Goal: Submit feedback/report problem: Provide input to the site owners about the experience or issues

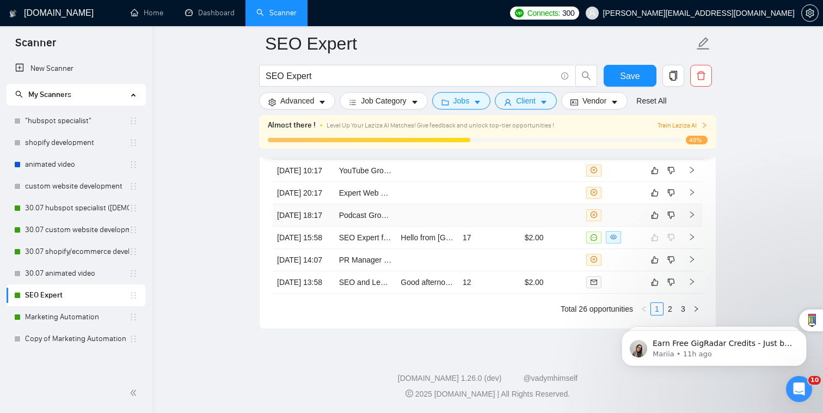
click at [573, 204] on td at bounding box center [551, 215] width 62 height 22
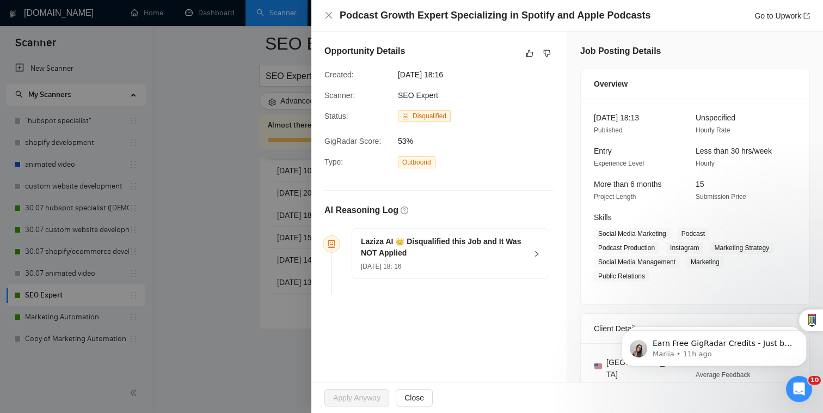
click at [479, 248] on h5 "Laziza AI 👑 Disqualified this Job and It Was NOT Applied" at bounding box center [444, 247] width 166 height 23
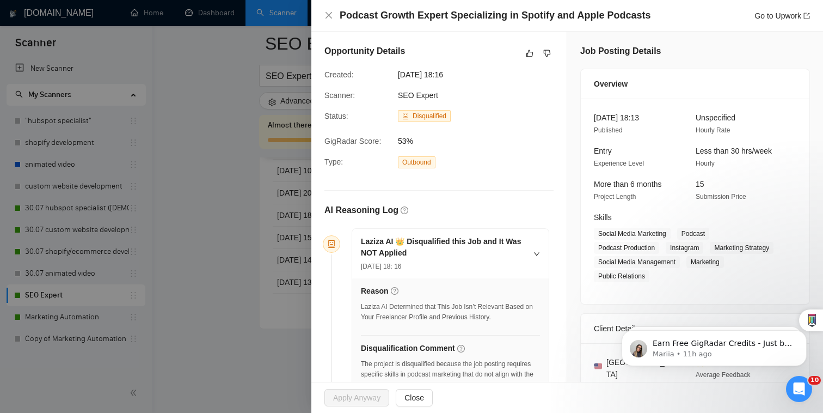
click at [522, 54] on div "Opportunity Details" at bounding box center [438, 53] width 229 height 17
click at [531, 58] on button "button" at bounding box center [529, 53] width 13 height 13
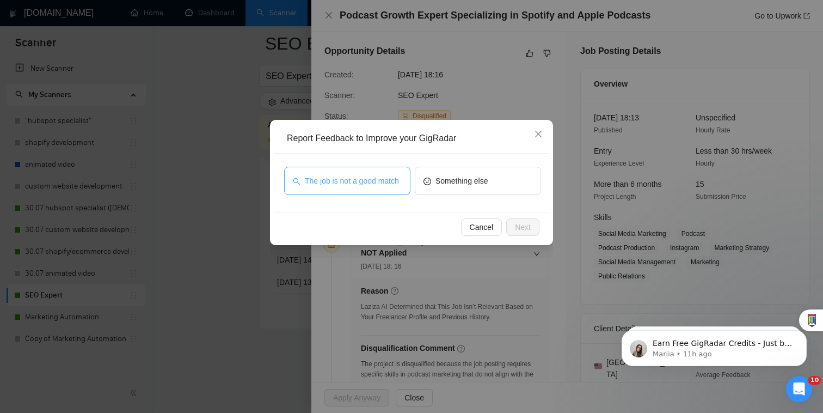
click at [390, 187] on span "The job is not a good match" at bounding box center [352, 181] width 94 height 12
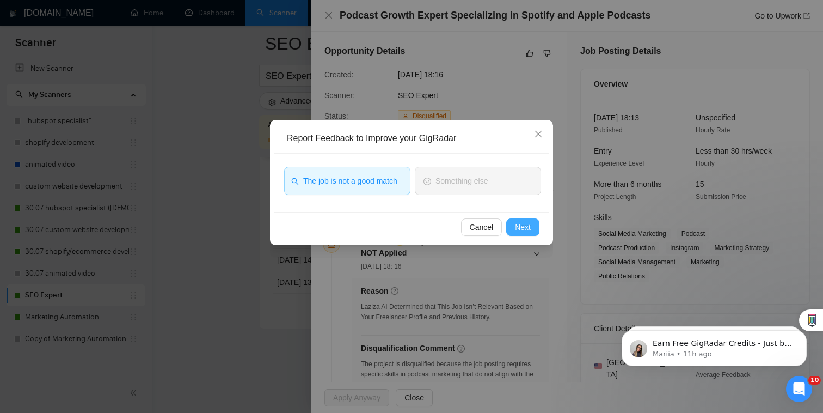
click at [528, 229] on span "Next" at bounding box center [523, 227] width 16 height 12
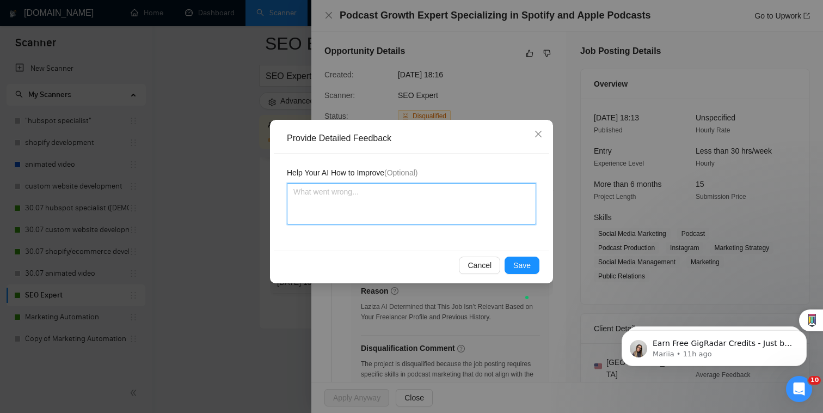
click at [464, 199] on textarea at bounding box center [411, 203] width 249 height 41
type textarea "W"
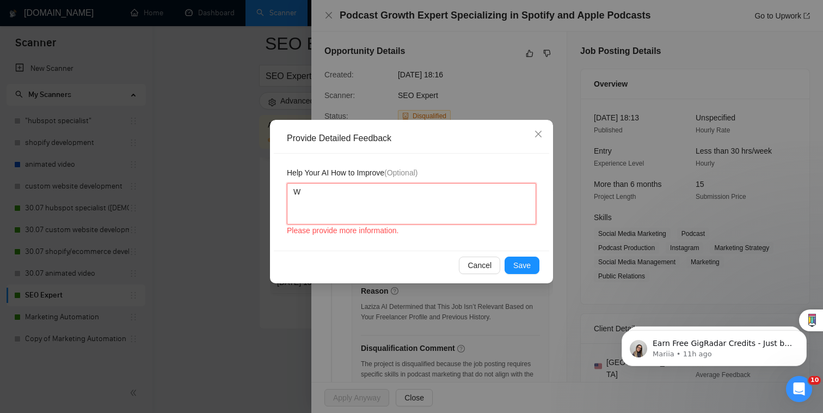
type textarea "We"
type textarea "We do"
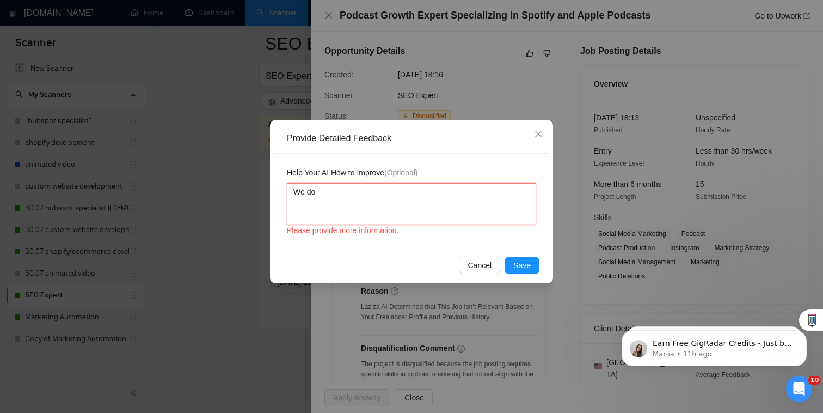
type textarea "We don"
type textarea "We don'"
type textarea "We don't"
type textarea "We don't s"
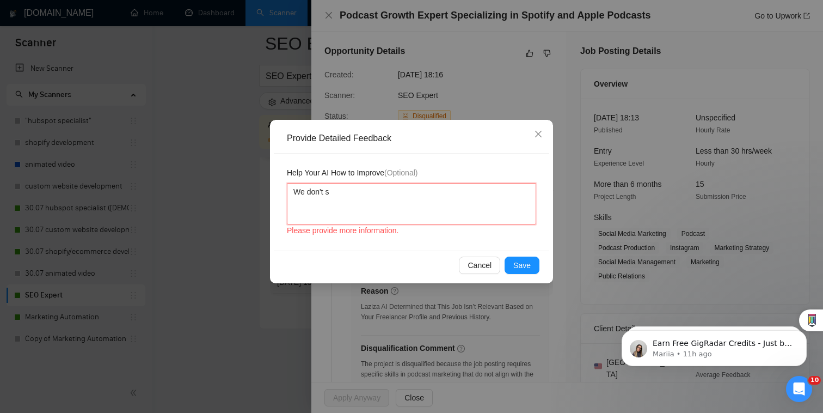
type textarea "We don't sp"
type textarea "We don't spe"
type textarea "We don't spec"
type textarea "We don't speci"
type textarea "We don't specia"
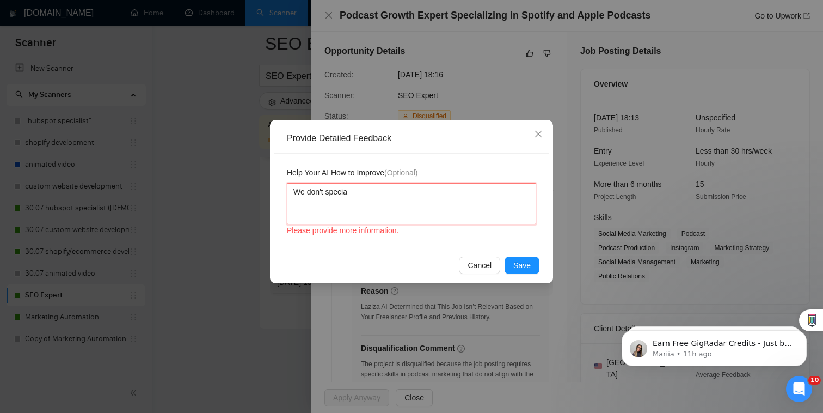
type textarea "We don't special"
type textarea "We don't speciali"
type textarea "We don't specializ"
type textarea "We don't specializi"
type textarea "We don't specializ"
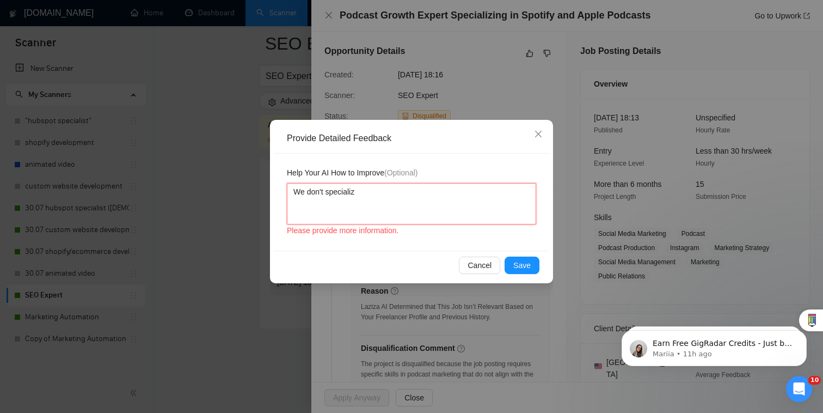
type textarea "We don't specialize"
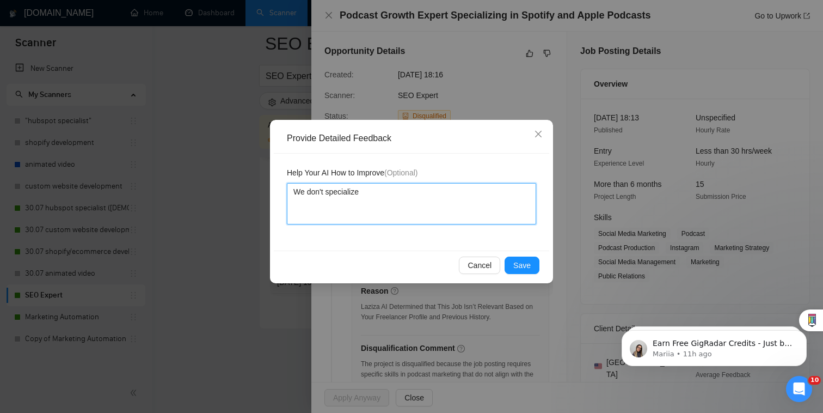
type textarea "We don't specialize i"
type textarea "We don't specialize in"
type textarea "We don't specialize in p"
type textarea "We don't specialize in pod"
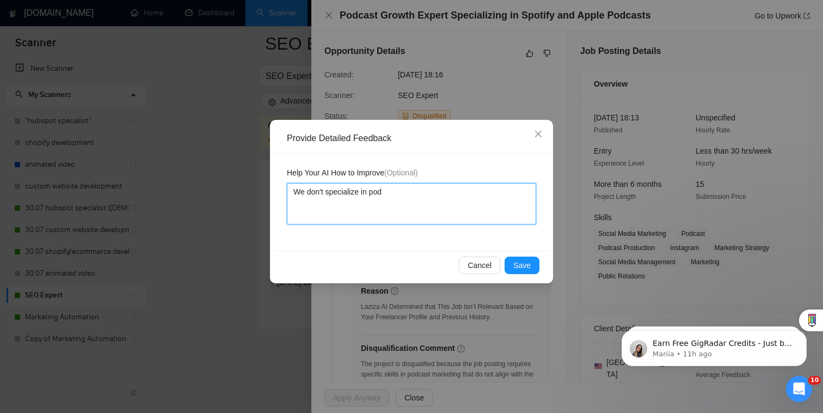
type textarea "We don't specialize in podc"
type textarea "We don't specialize in podca"
type textarea "We don't specialize in podcas"
type textarea "We don't specialize in podcast"
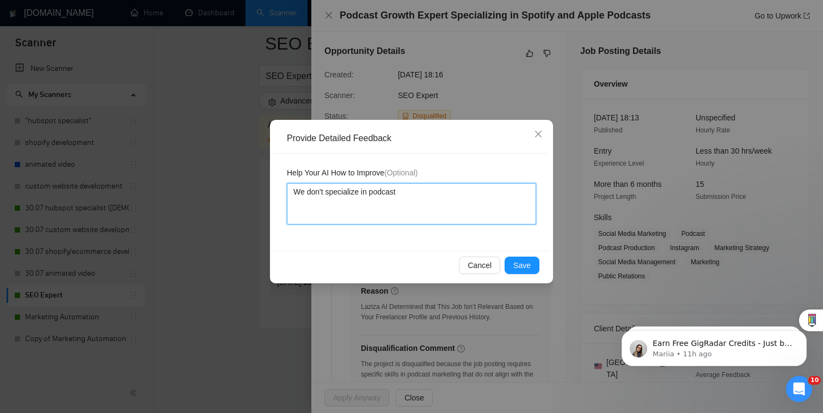
type textarea "We don't specialize in podcast m"
type textarea "We don't specialize in podcast ma"
type textarea "We don't specialize in podcast maa"
type textarea "We don't specialize in podcast ma"
type textarea "We don't specialize in podcast mar"
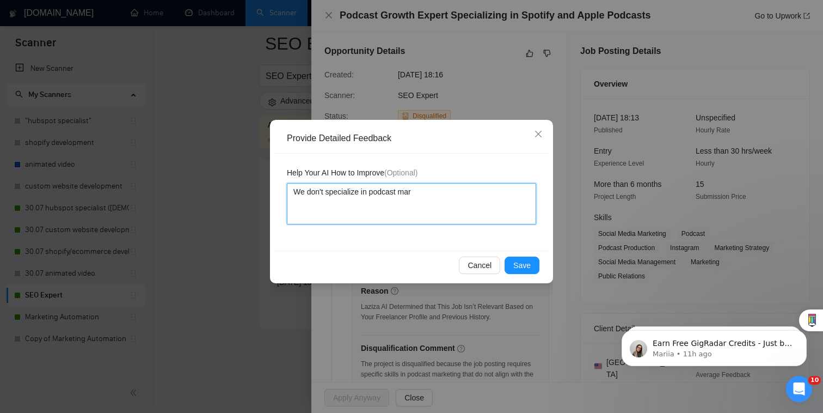
type textarea "We don't specialize in podcast mark"
type textarea "We don't specialize in podcast marke"
type textarea "We don't specialize in podcast market"
type textarea "We don't specialize in podcast marketi"
type textarea "We don't specialize in podcast marketin"
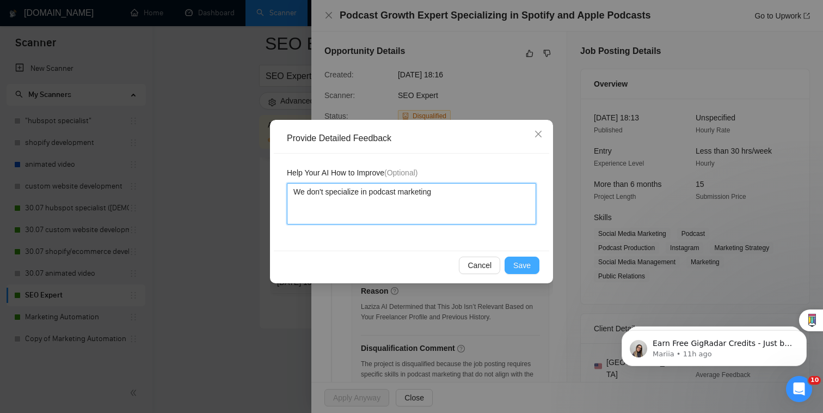
type textarea "We don't specialize in podcast marketing"
click at [517, 265] on span "Save" at bounding box center [521, 265] width 17 height 12
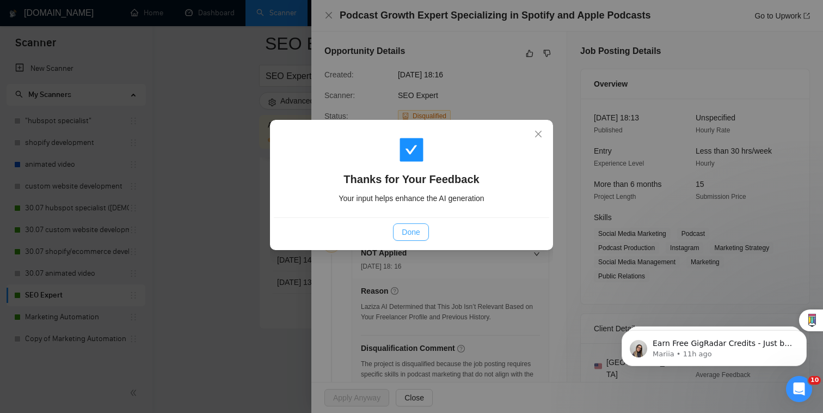
click at [420, 230] on span "Done" at bounding box center [411, 232] width 18 height 12
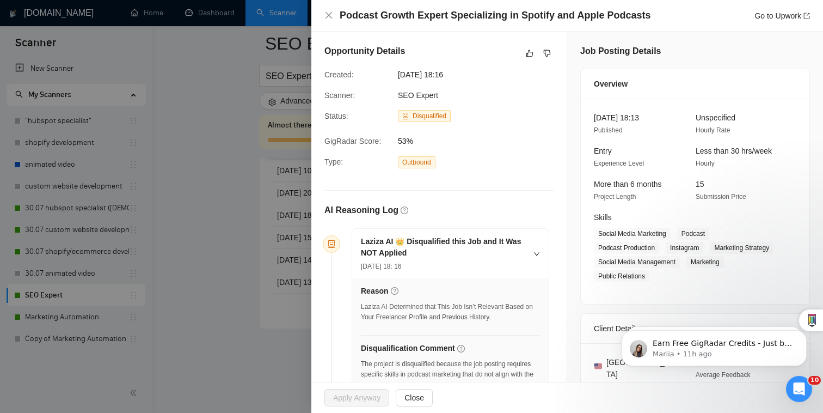
click at [297, 230] on div at bounding box center [411, 206] width 823 height 413
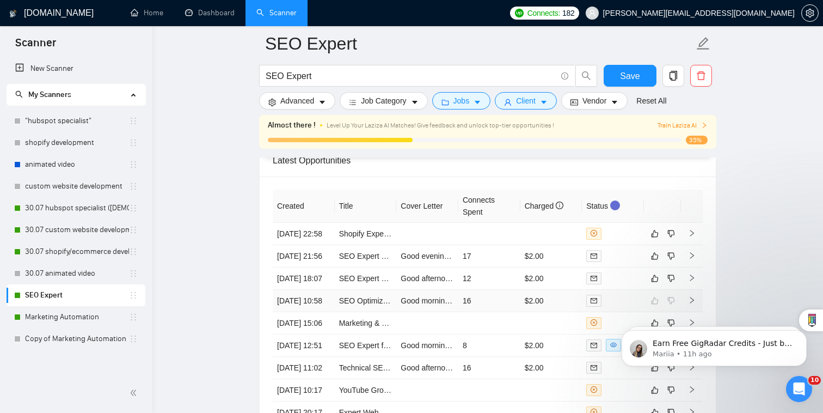
scroll to position [2656, 0]
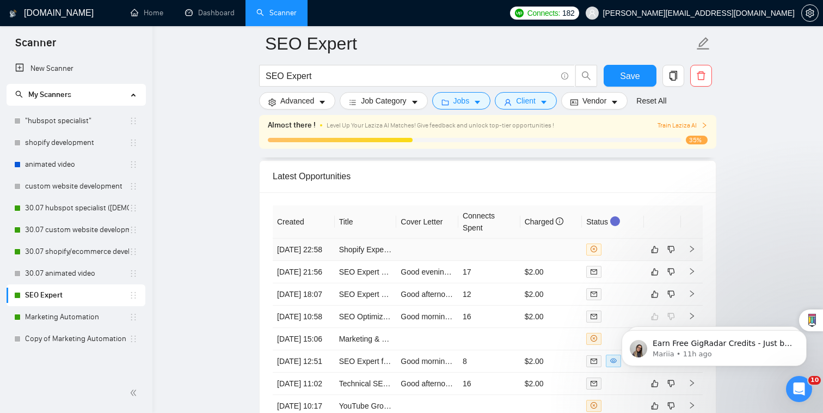
click at [560, 238] on td at bounding box center [551, 249] width 62 height 22
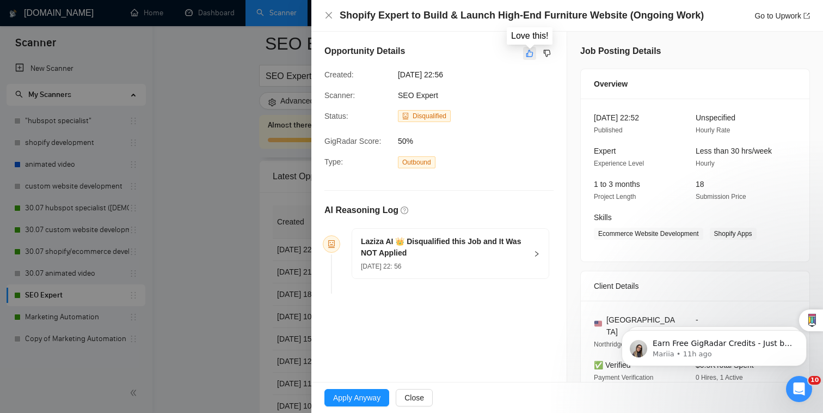
click at [528, 51] on icon "like" at bounding box center [529, 53] width 7 height 7
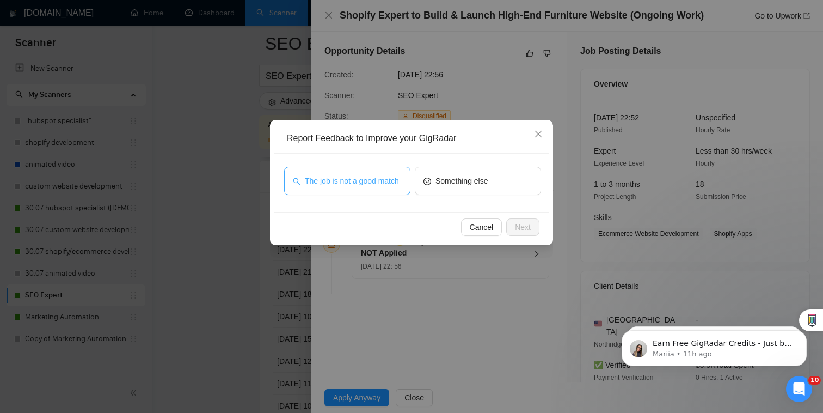
click at [390, 187] on span "The job is not a good match" at bounding box center [352, 181] width 94 height 12
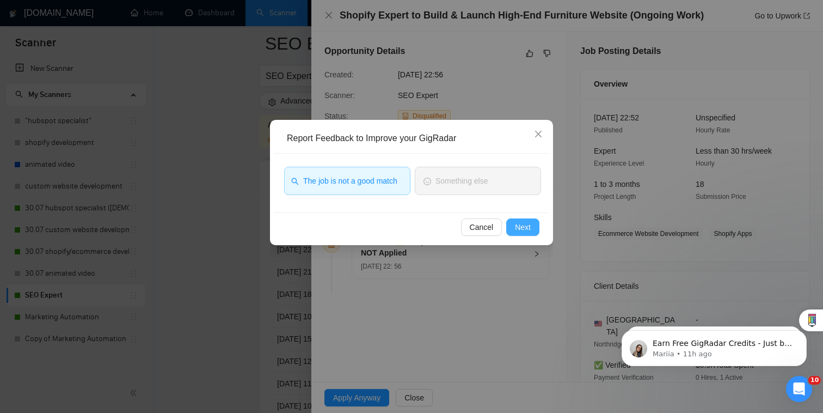
click at [523, 229] on span "Next" at bounding box center [523, 227] width 16 height 12
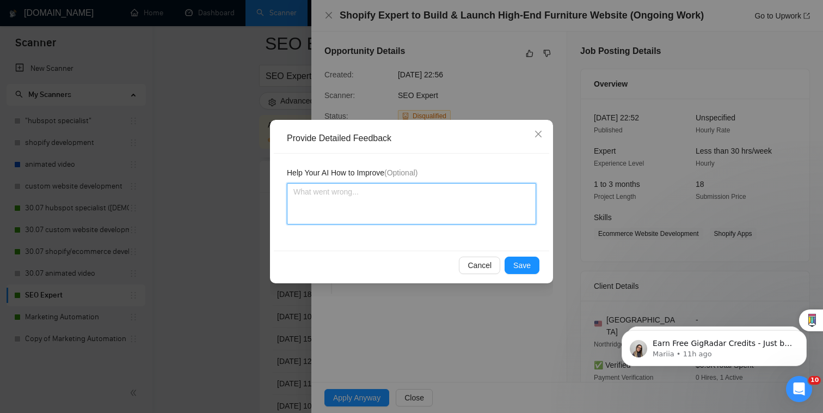
click at [463, 215] on textarea at bounding box center [411, 203] width 249 height 41
type textarea "T"
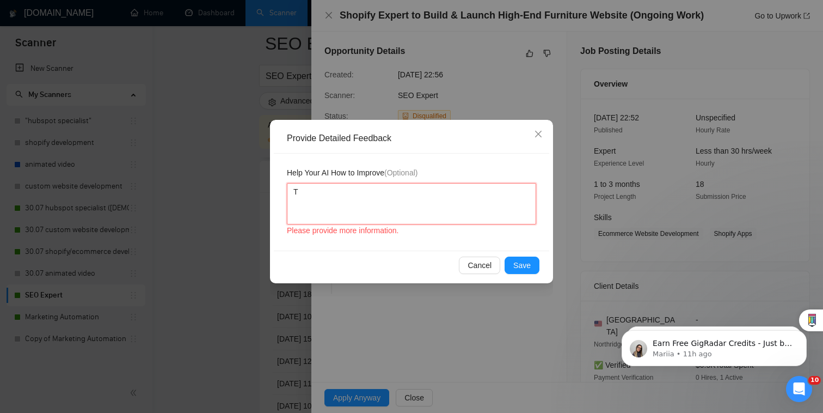
type textarea "Th"
type textarea "The"
type textarea "The pa"
type textarea "The pam"
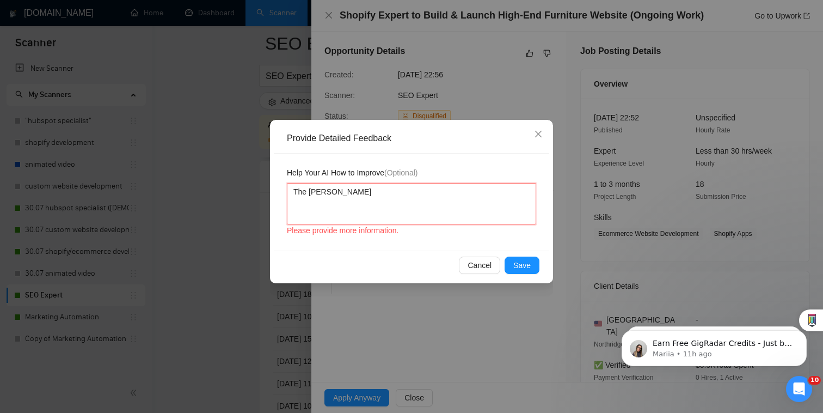
type textarea "The pa"
type textarea "The pay"
type textarea "The paym"
type textarea "The payme"
type textarea "The paymen"
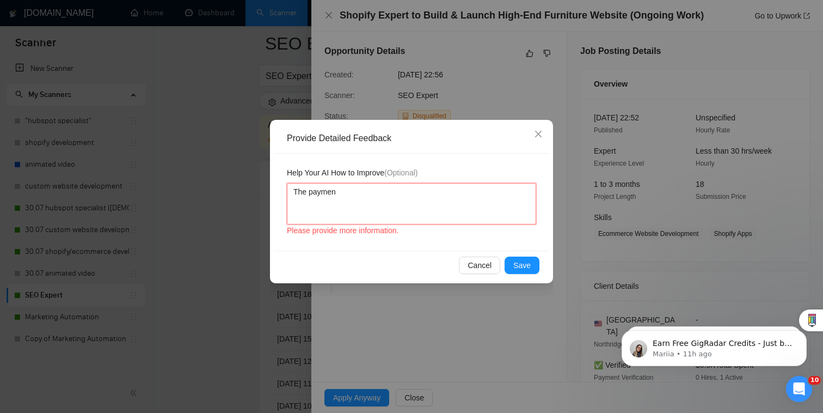
type textarea "The payment"
type textarea "The payment f"
type textarea "The payment fo"
type textarea "The payment for"
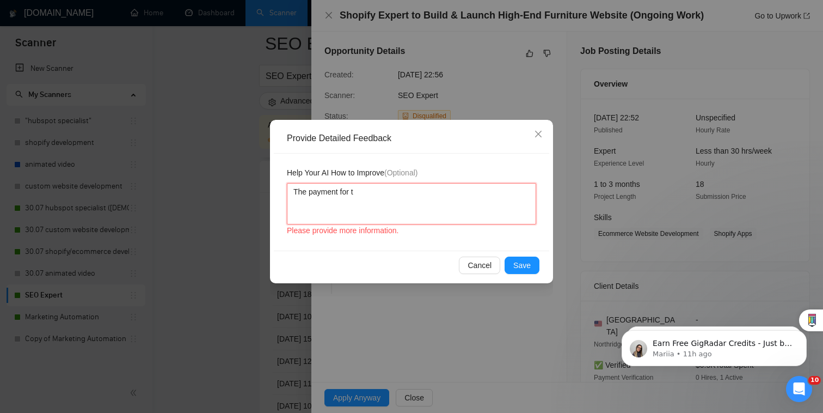
type textarea "The payment for th"
type textarea "The payment for thi"
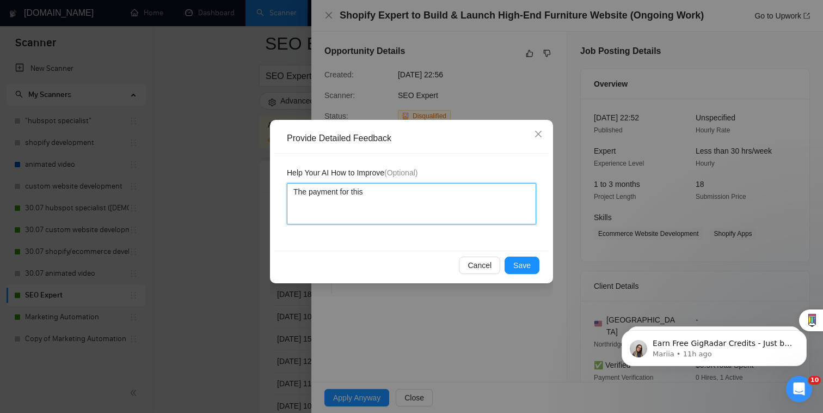
type textarea "The payment for this"
type textarea "The payment for this pr"
type textarea "The payment for this pro"
type textarea "The payment for this proj"
type textarea "The payment for this proje"
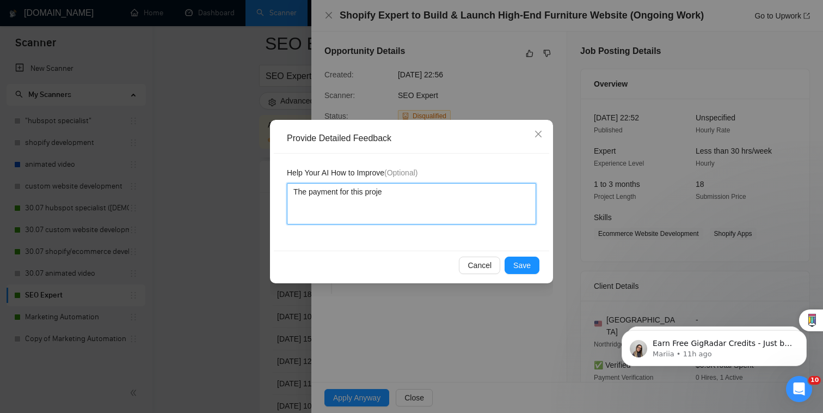
type textarea "The payment for this projec"
type textarea "The payment for this project"
type textarea "The payment for this project i"
type textarea "The payment for this project is"
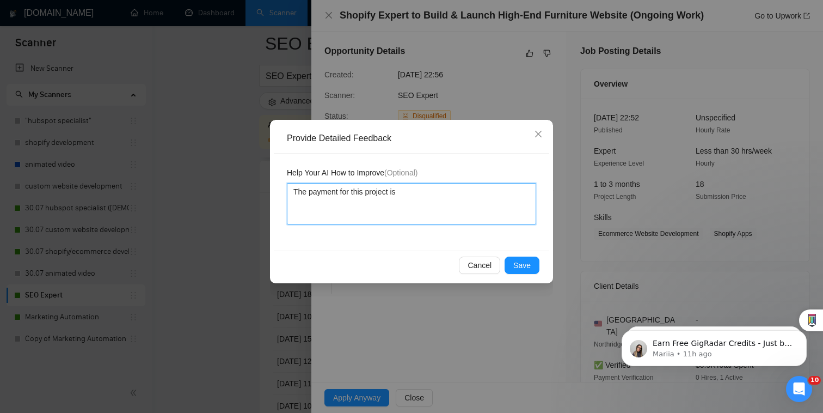
type textarea "The payment for this project is"
type textarea "The payment for this project is f"
type textarea "The payment for this project is fo"
type textarea "The payment for this project is f"
type textarea "The payment for this project is"
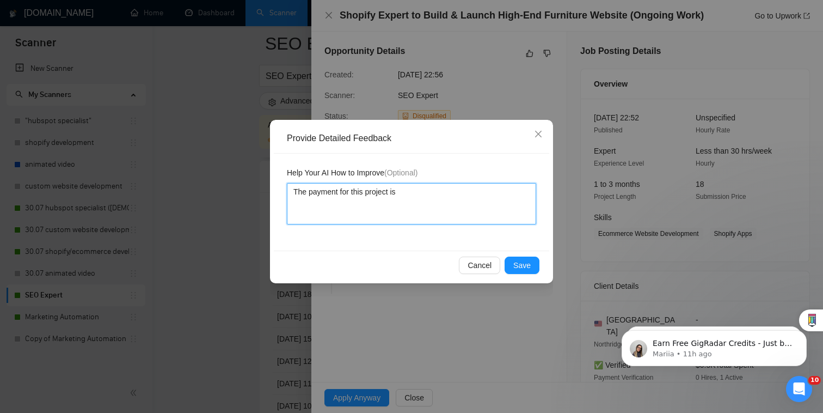
type textarea "The payment for this project is v"
type textarea "The payment for this project is ve"
type textarea "The payment for this project is ver"
type textarea "The payment for this project is very"
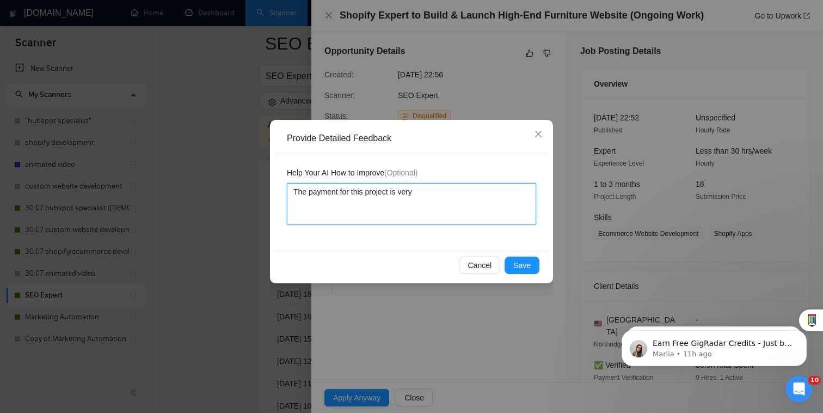
type textarea "The payment for this project is very l"
type textarea "The payment for this project is very lo"
type textarea "The payment for this project is very low"
type textarea "The payment for this project is very low f"
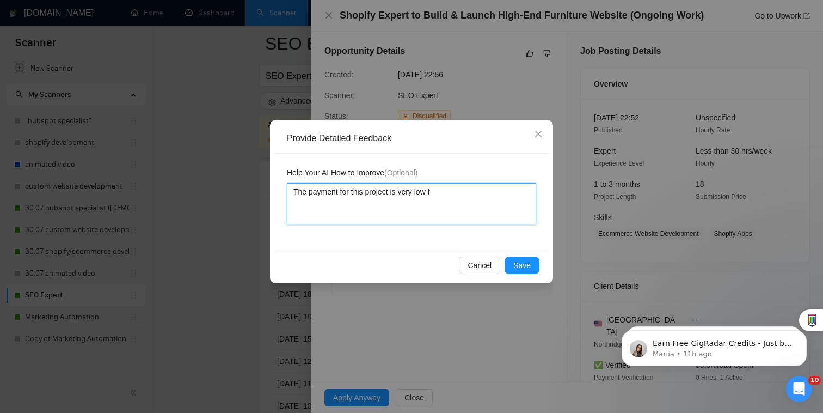
type textarea "The payment for this project is very low fo"
type textarea "The payment for this project is very low for"
type textarea "The payment for this project is very low for w"
type textarea "The payment for this project is very low for wh"
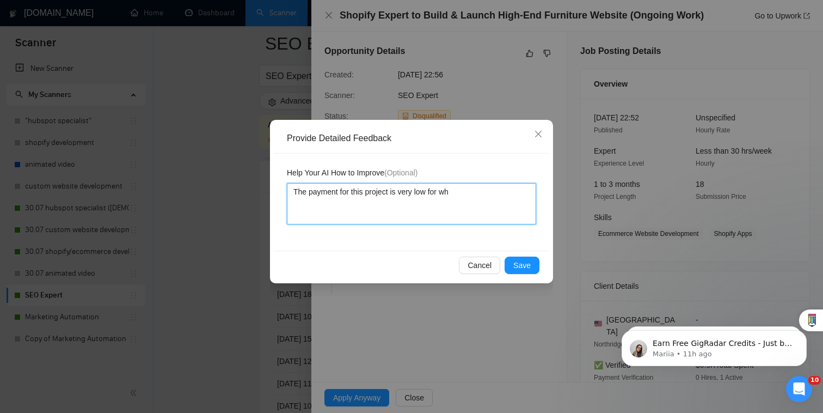
type textarea "The payment for this project is very low for wha"
type textarea "The payment for this project is very low for what"
type textarea "The payment for this project is very low for what i"
type textarea "The payment for this project is very low for what it"
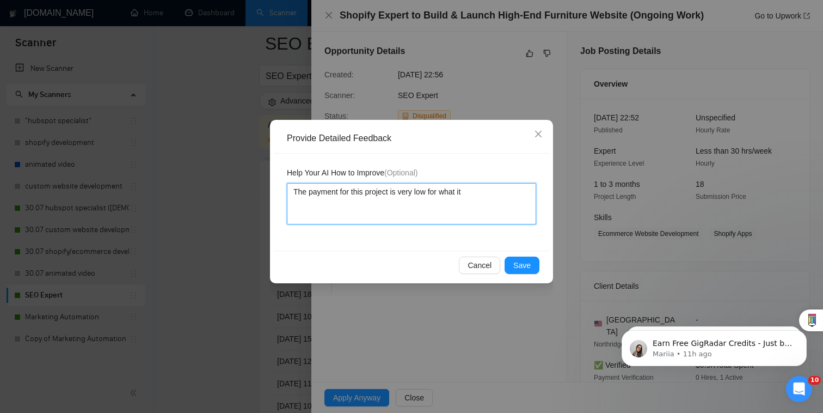
type textarea "The payment for this project is very low for what it"
type textarea "The payment for this project is very low for what it a"
type textarea "The payment for this project is very low for what it as"
type textarea "The payment for this project is very low for what it asks"
type textarea "The payment for this project is very low for what it asks."
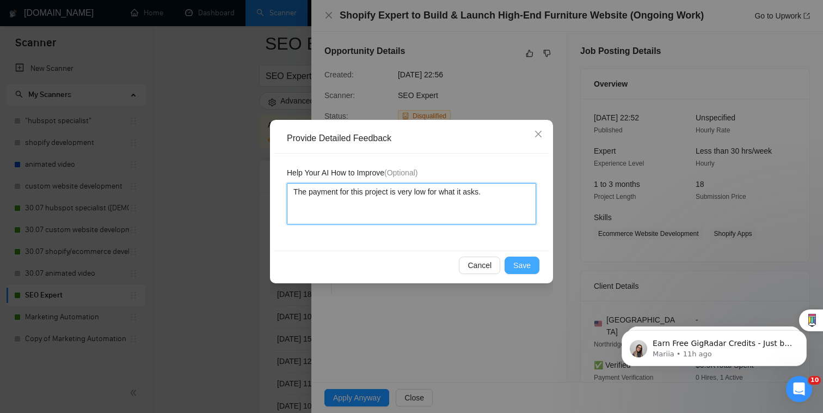
type textarea "The payment for this project is very low for what it asks."
click at [532, 264] on button "Save" at bounding box center [522, 264] width 35 height 17
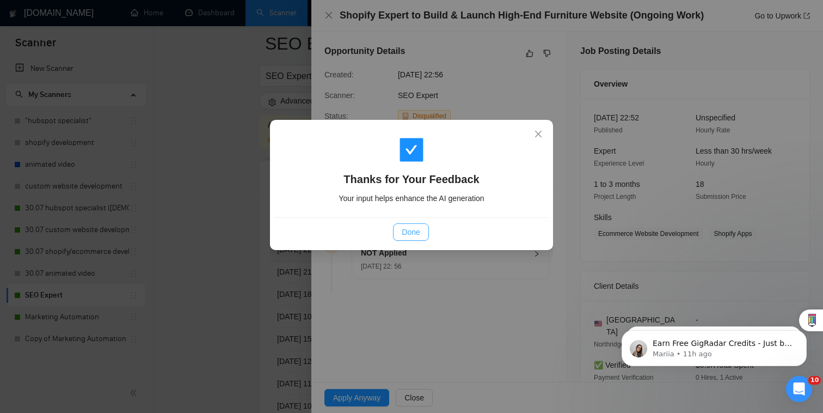
click at [416, 226] on span "Done" at bounding box center [411, 232] width 18 height 12
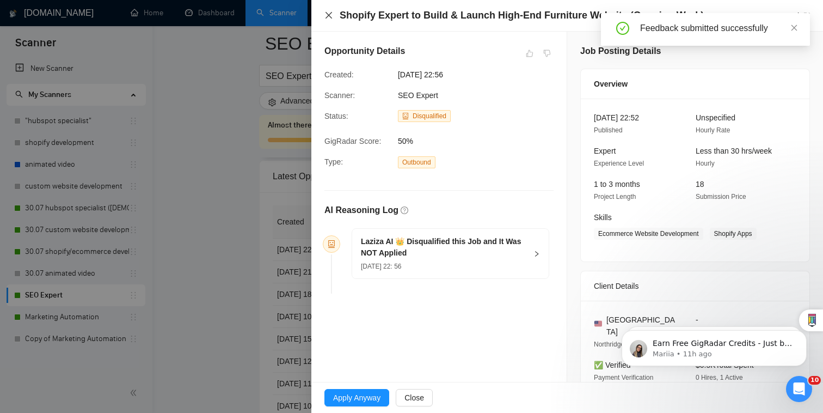
click at [328, 14] on icon "close" at bounding box center [329, 15] width 7 height 7
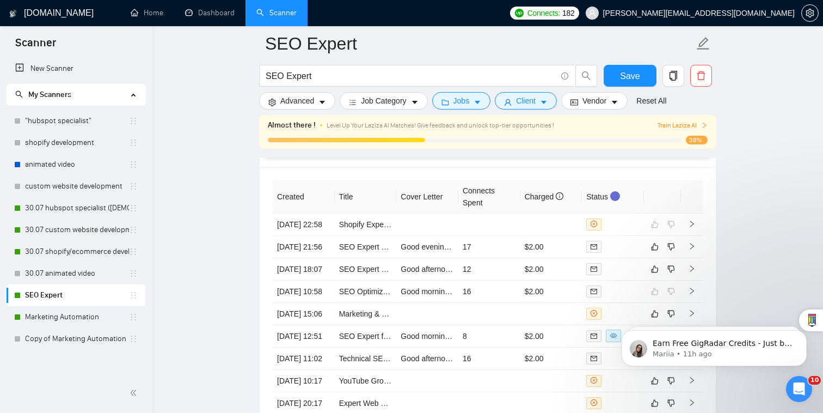
scroll to position [2687, 0]
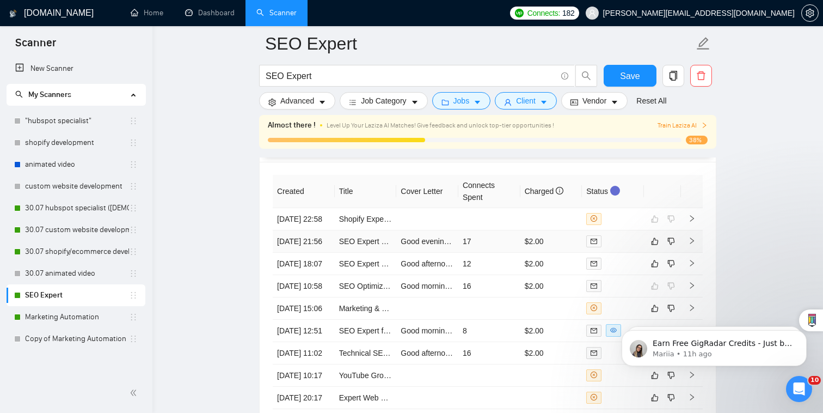
click at [554, 237] on td "$2.00" at bounding box center [551, 241] width 62 height 22
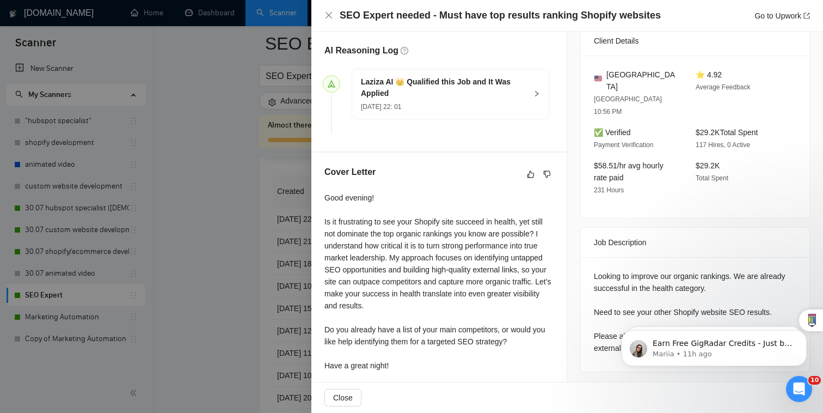
scroll to position [279, 0]
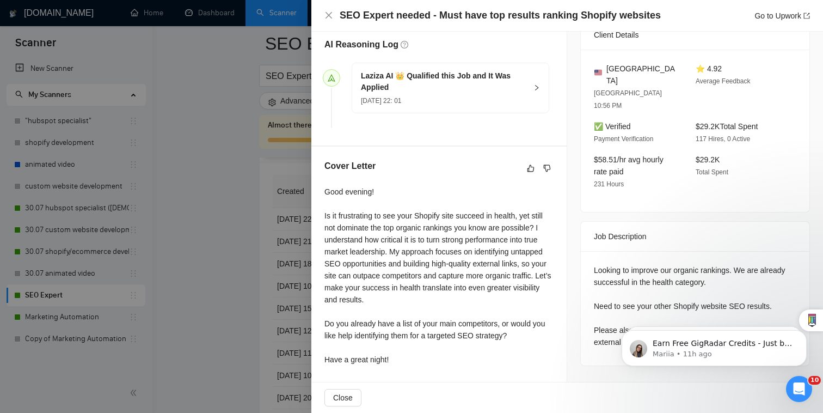
click at [172, 327] on div at bounding box center [411, 206] width 823 height 413
